Goal: Task Accomplishment & Management: Use online tool/utility

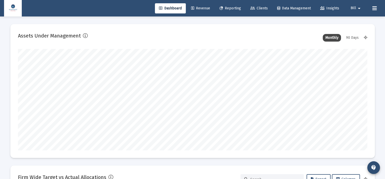
scroll to position [101, 188]
type input "[DATE]"
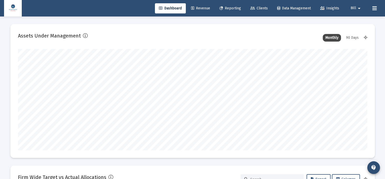
click at [233, 9] on span "Reporting" at bounding box center [231, 8] width 22 height 4
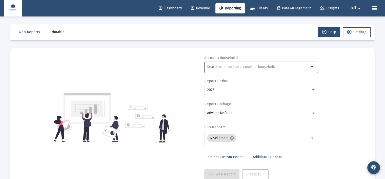
click at [227, 66] on input "text" at bounding box center [258, 67] width 103 height 4
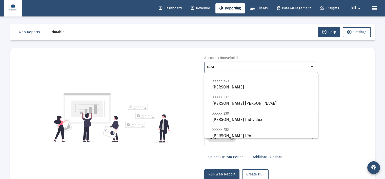
scroll to position [81, 0]
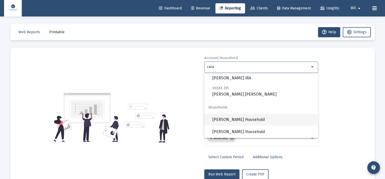
click at [226, 119] on span "[PERSON_NAME] Household" at bounding box center [264, 120] width 102 height 12
type input "[PERSON_NAME] Household"
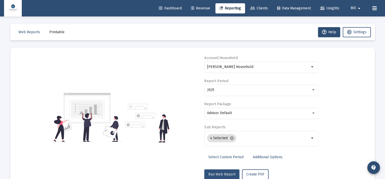
click at [219, 173] on span "Run Web Report" at bounding box center [222, 174] width 27 height 4
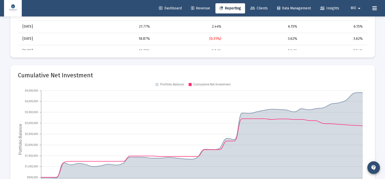
scroll to position [549, 0]
